Goal: Check status

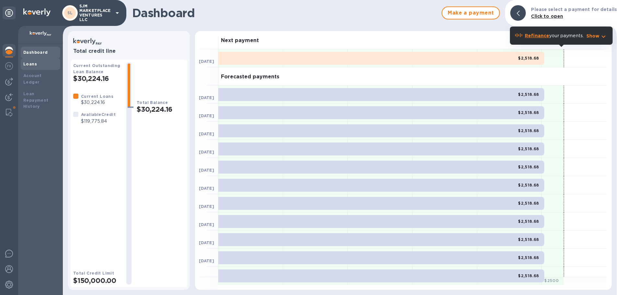
click at [34, 62] on b "Loans" at bounding box center [30, 64] width 14 height 5
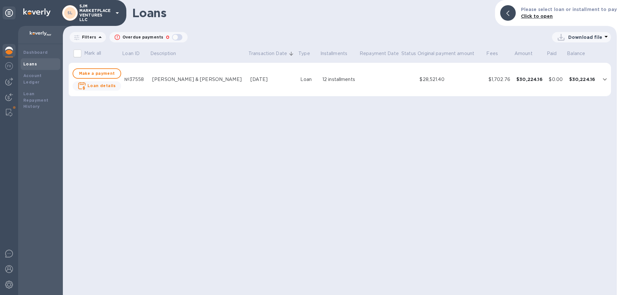
click at [600, 77] on td at bounding box center [605, 80] width 12 height 34
